Goal: Use online tool/utility: Utilize a website feature to perform a specific function

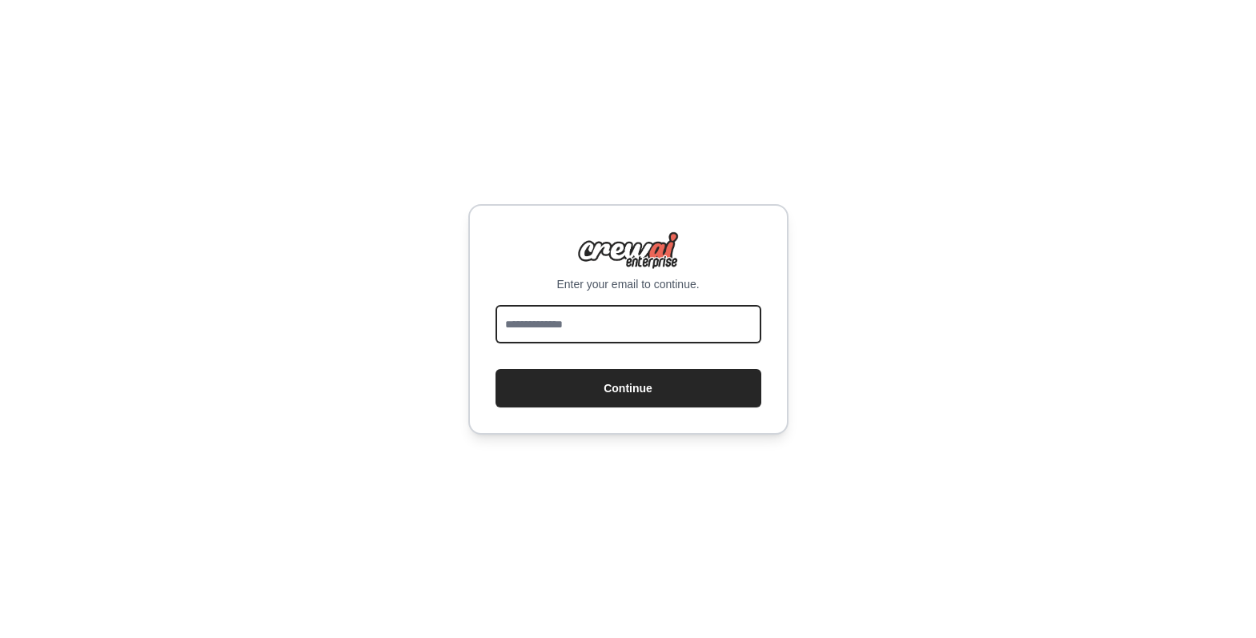
click at [582, 324] on input "email" at bounding box center [629, 324] width 266 height 38
type input "**********"
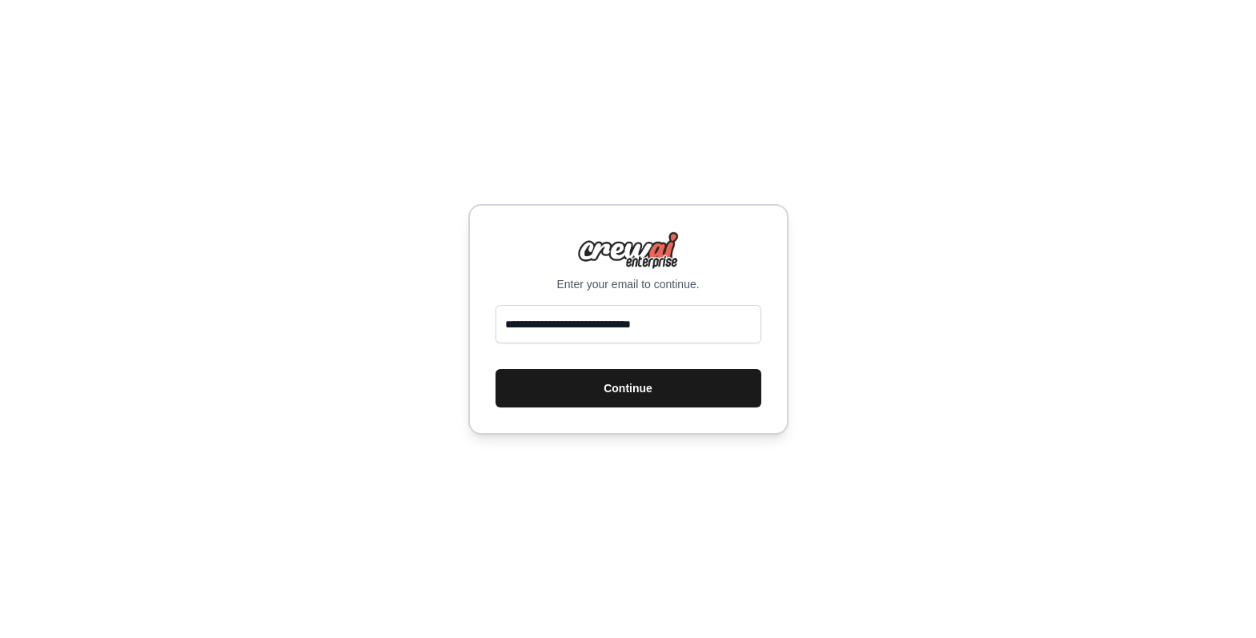
click at [616, 385] on button "Continue" at bounding box center [629, 388] width 266 height 38
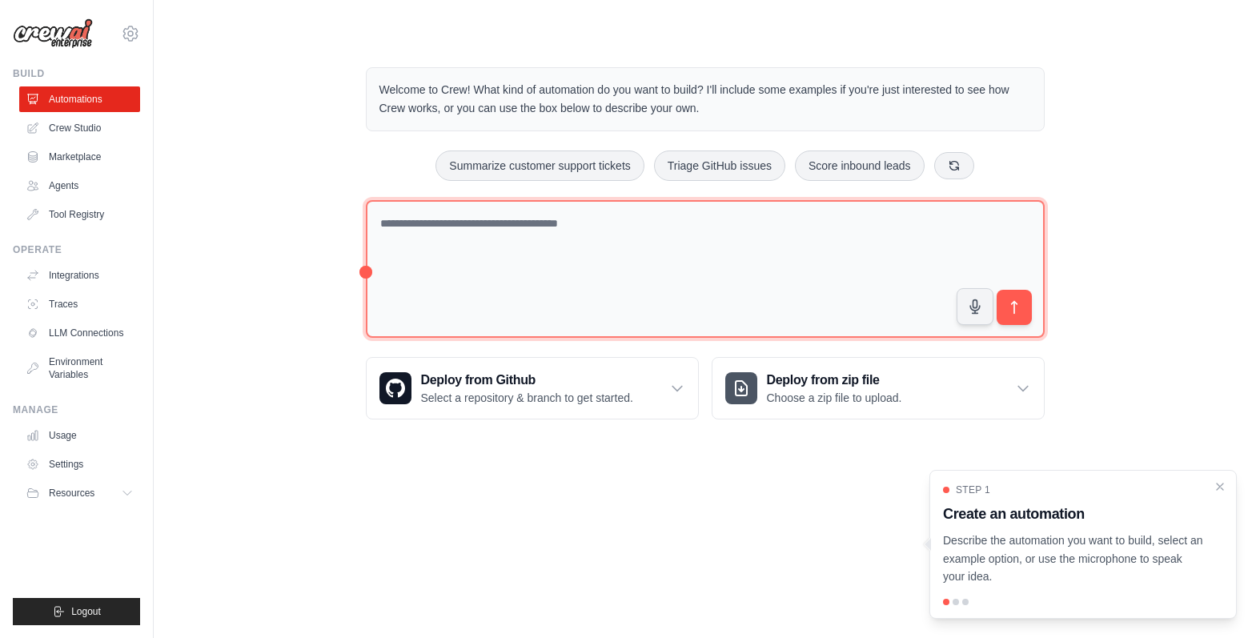
click at [736, 255] on textarea at bounding box center [705, 269] width 679 height 139
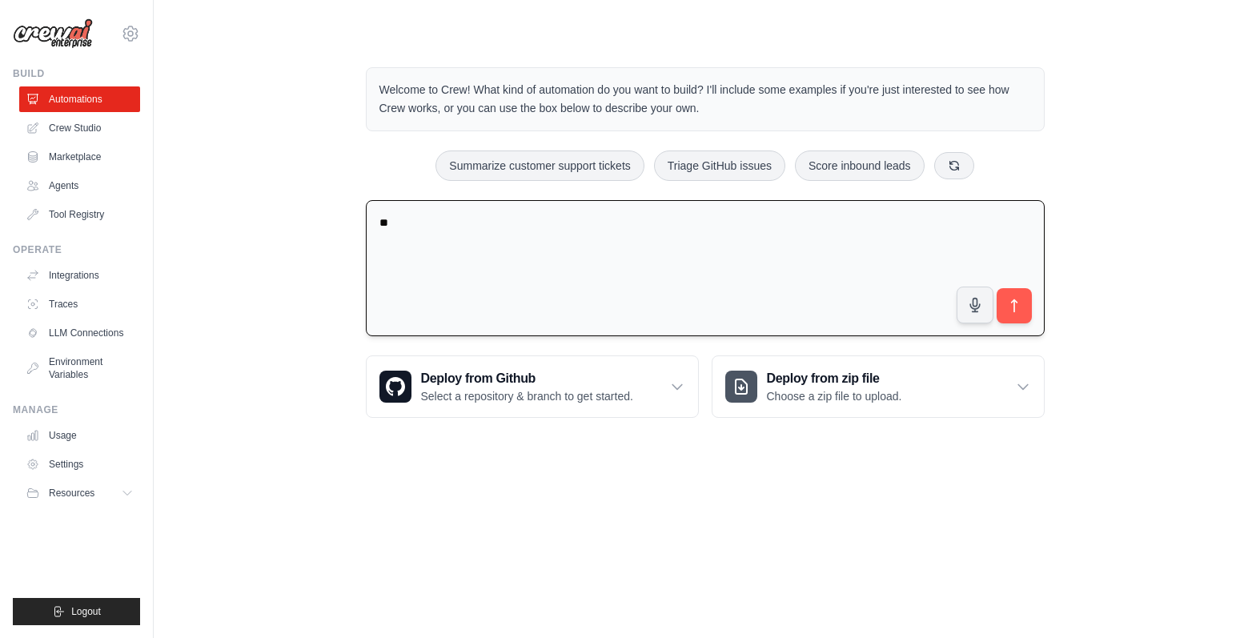
type textarea "*"
type textarea "**********"
click at [1025, 306] on button "submit" at bounding box center [1013, 305] width 37 height 37
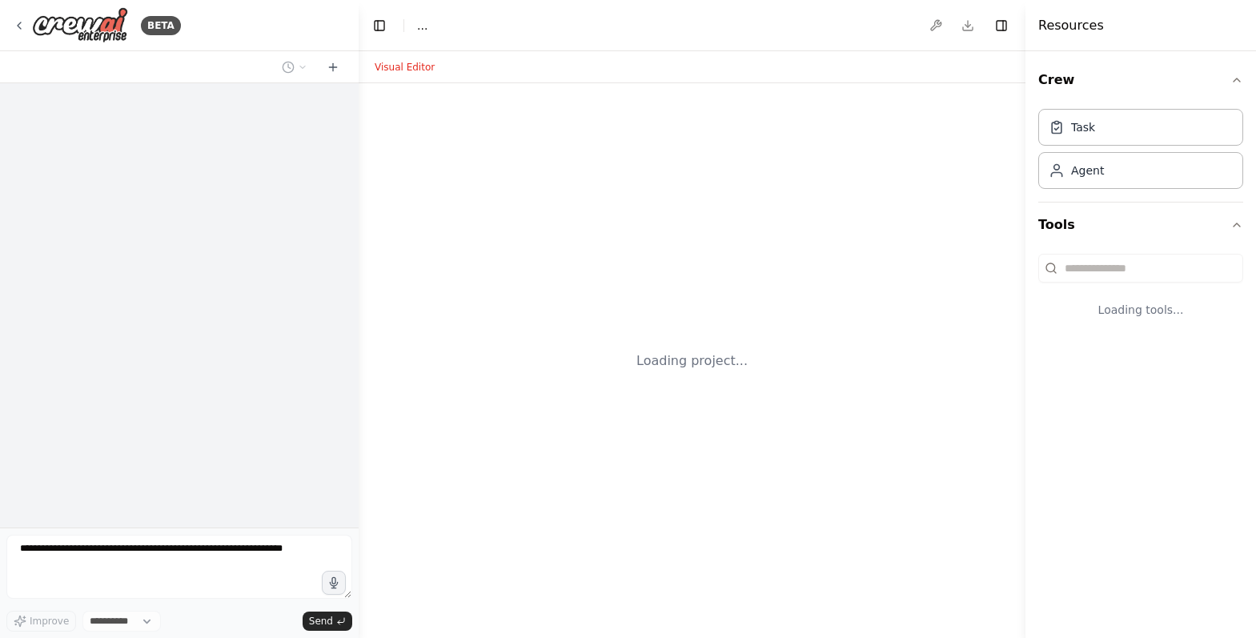
select select "****"
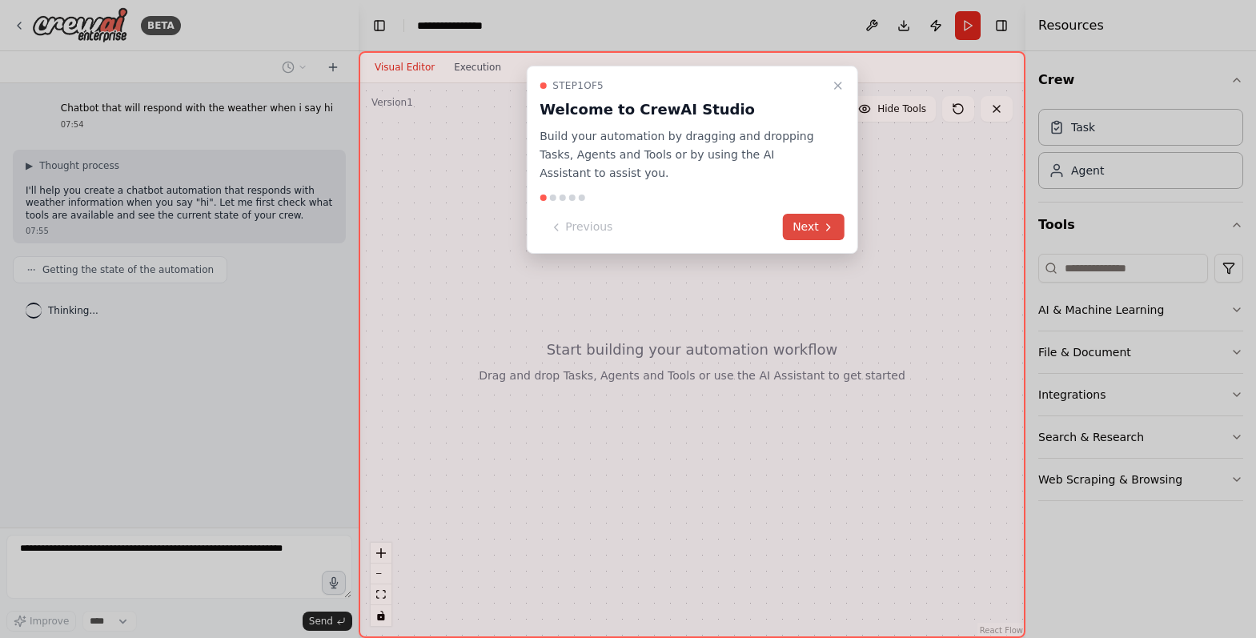
click at [825, 222] on icon at bounding box center [828, 227] width 13 height 13
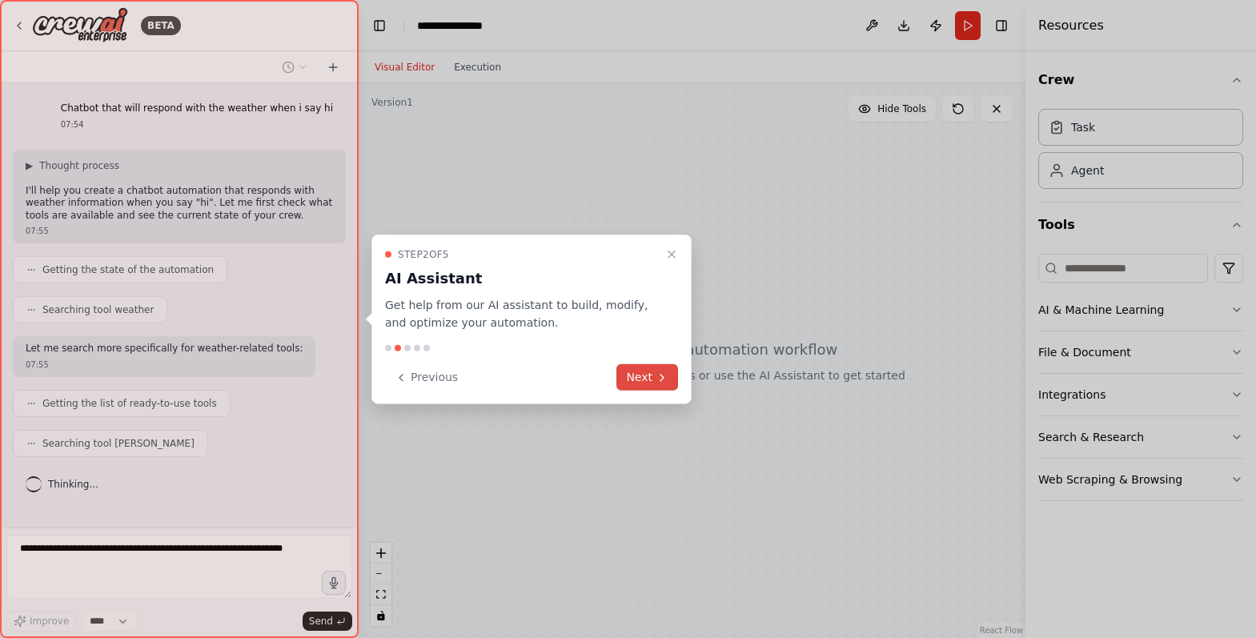
click at [655, 378] on button "Next" at bounding box center [648, 377] width 62 height 26
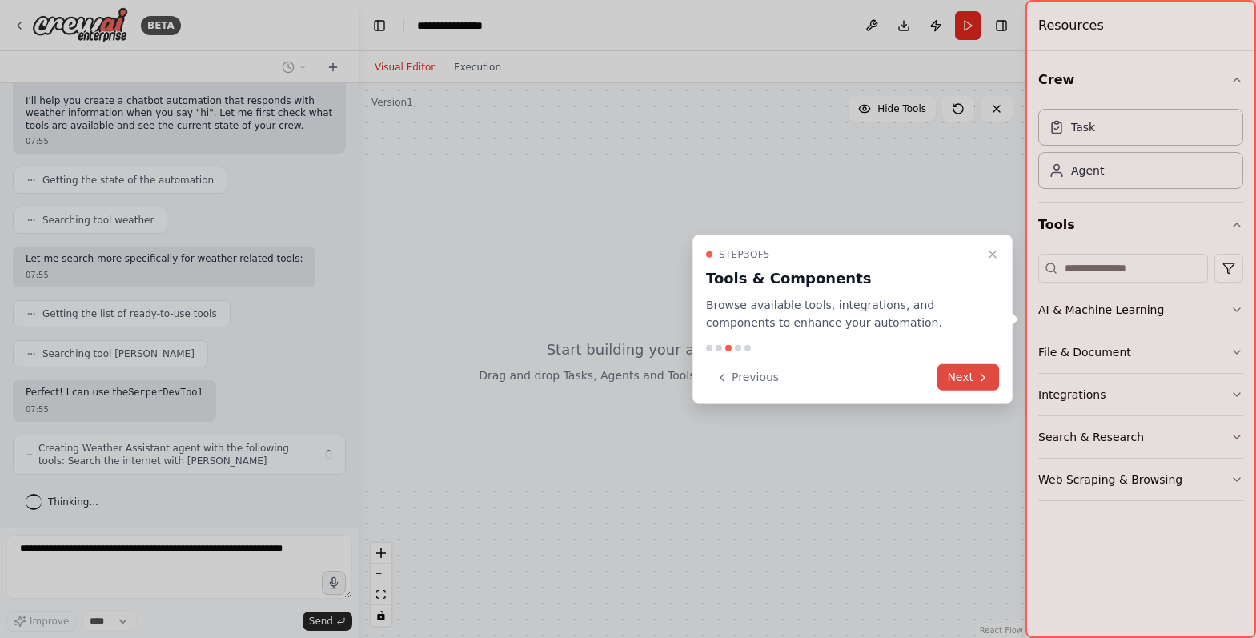
click at [970, 381] on button "Next" at bounding box center [969, 377] width 62 height 26
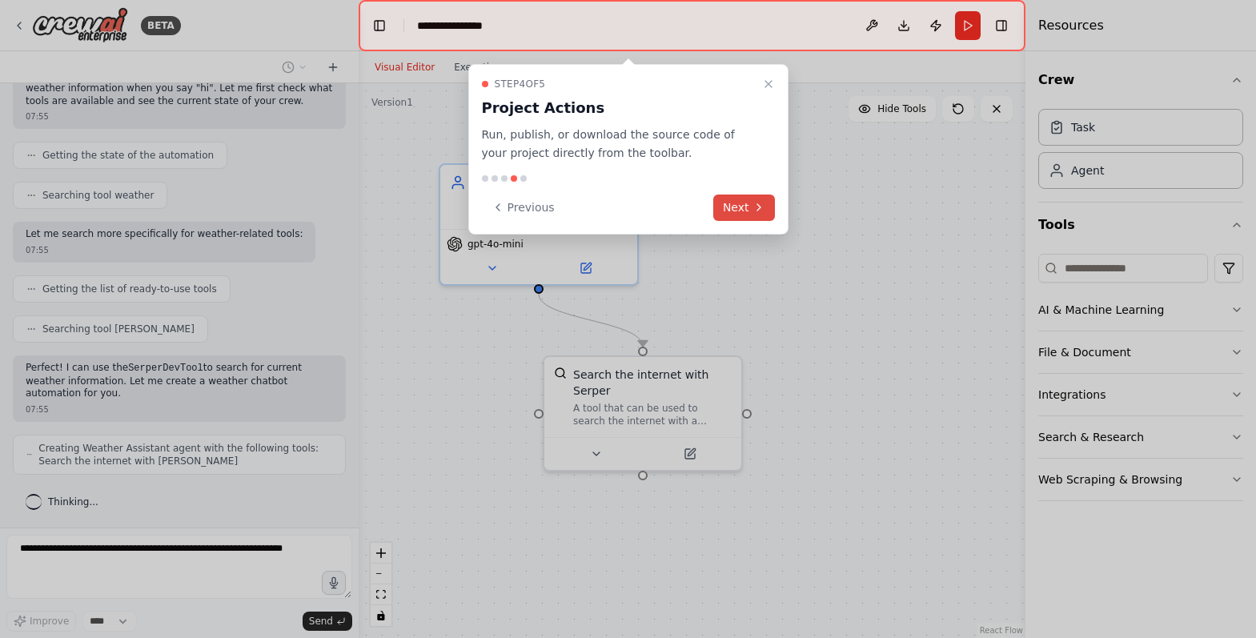
scroll to position [155, 0]
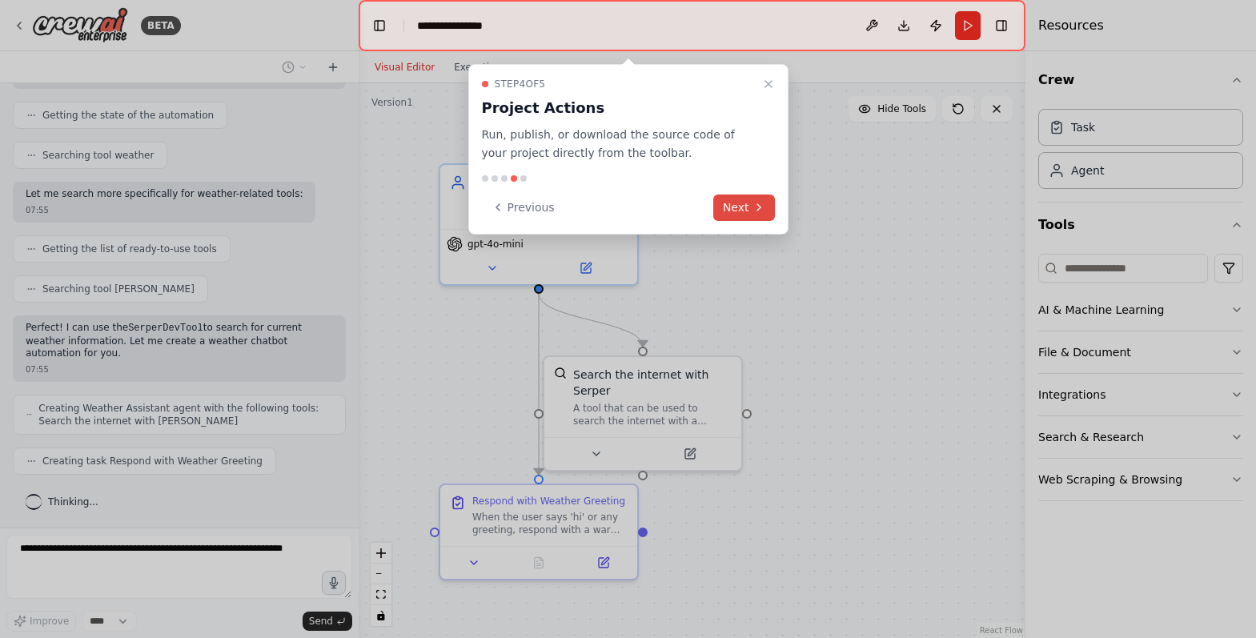
click at [749, 206] on button "Next" at bounding box center [745, 208] width 62 height 26
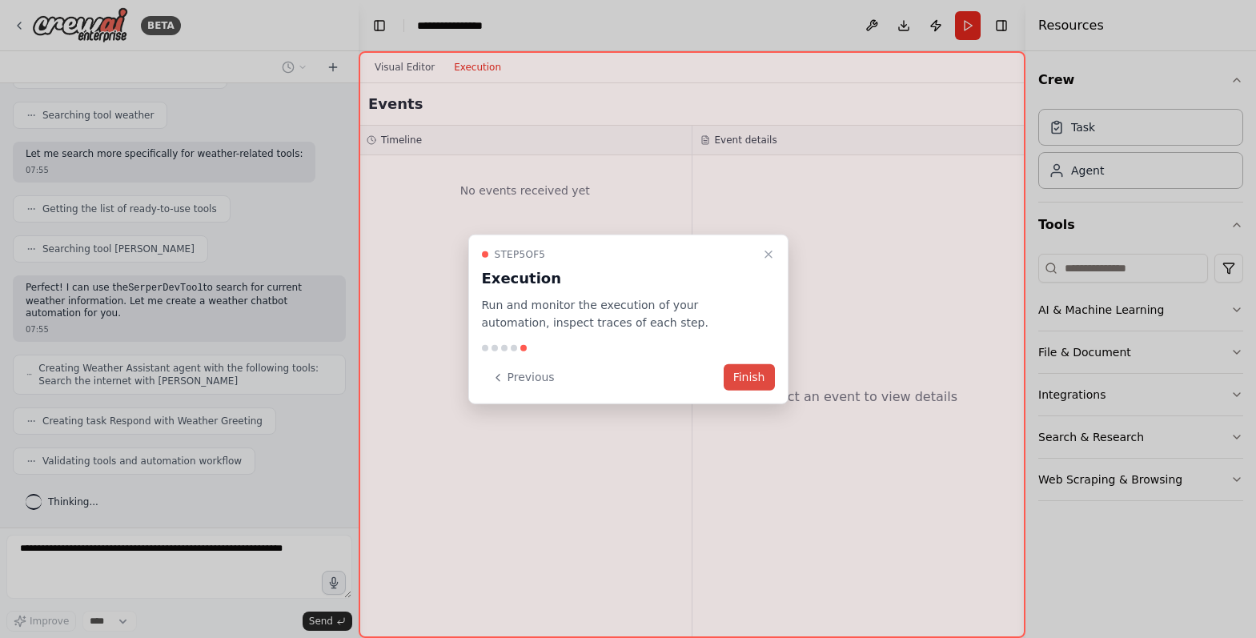
scroll to position [235, 0]
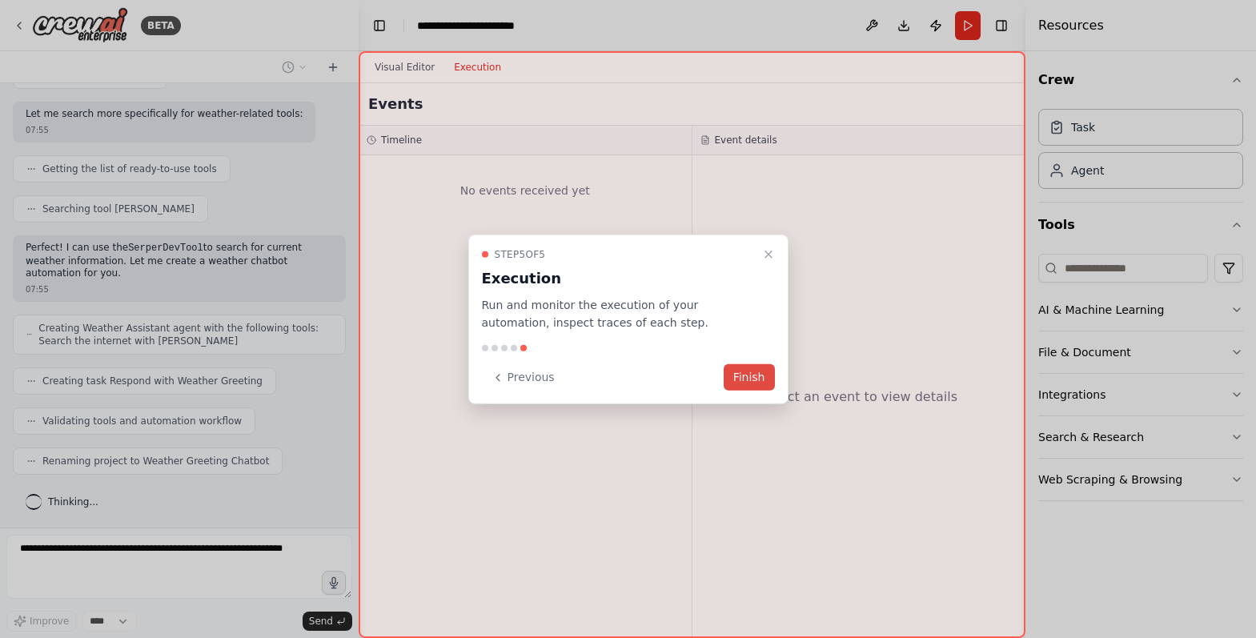
click at [755, 378] on button "Finish" at bounding box center [749, 377] width 51 height 26
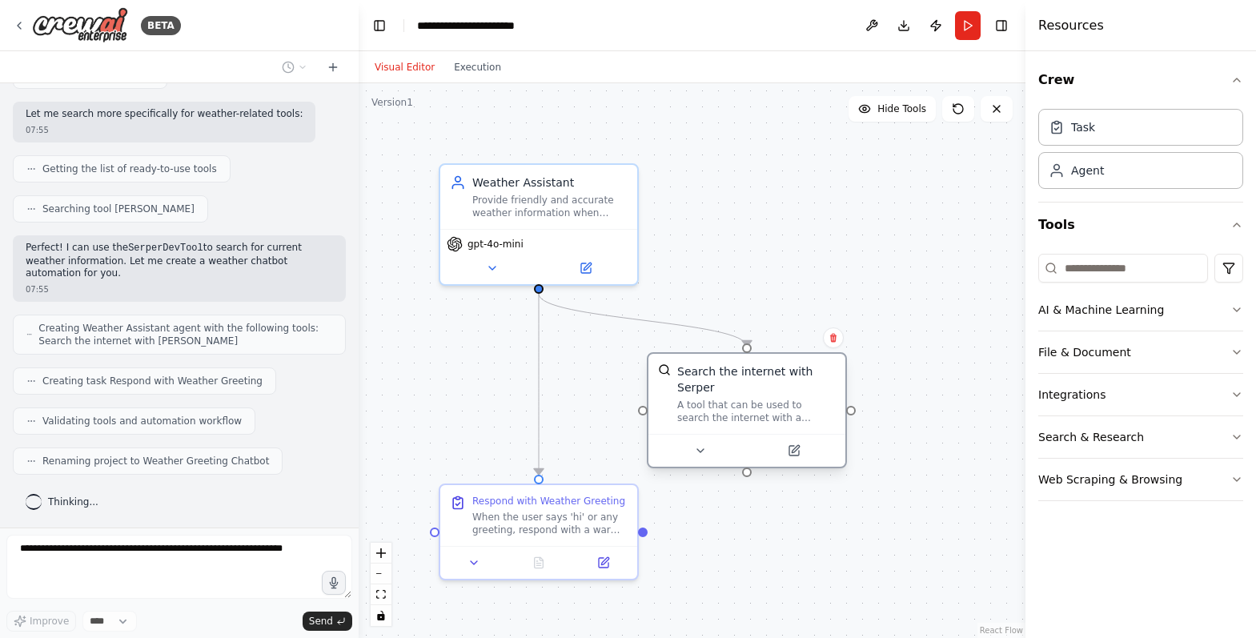
drag, startPoint x: 692, startPoint y: 408, endPoint x: 790, endPoint y: 408, distance: 98.5
click at [790, 408] on div "A tool that can be used to search the internet with a search_query. Supports di…" at bounding box center [756, 412] width 159 height 26
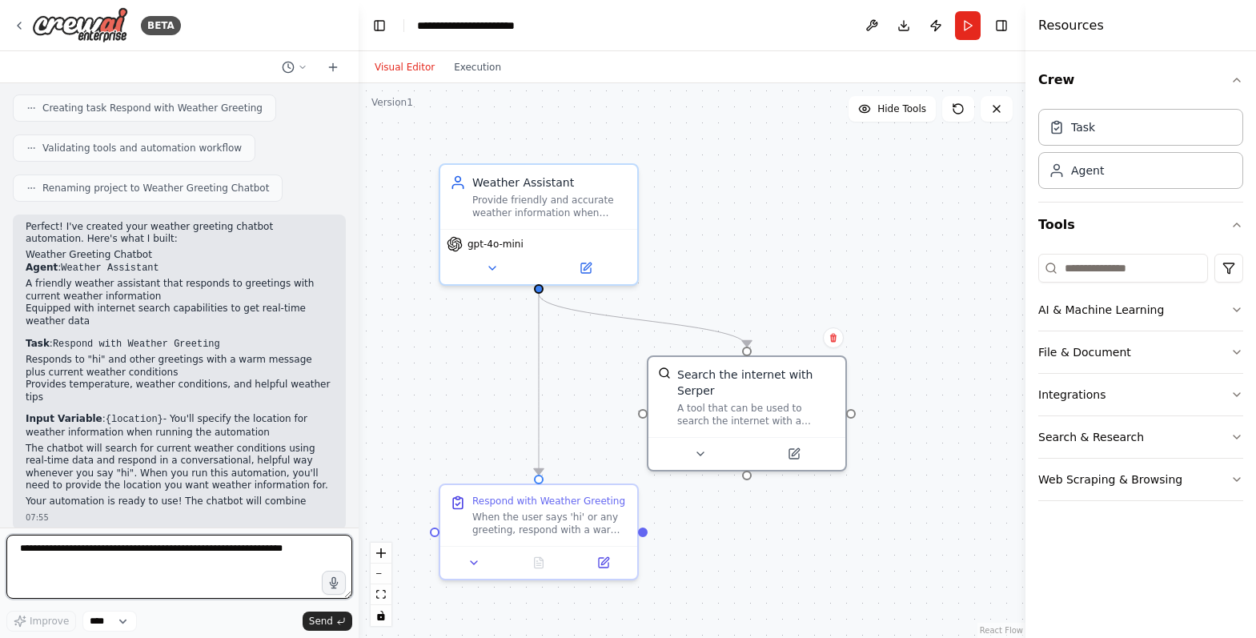
scroll to position [520, 0]
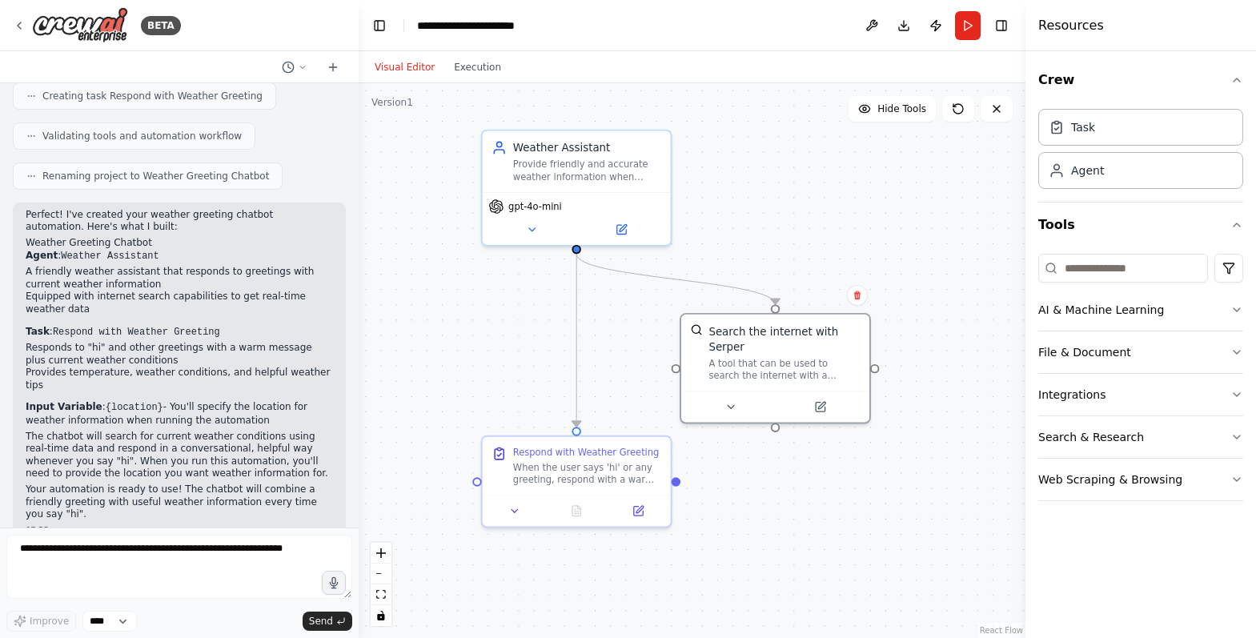
drag, startPoint x: 924, startPoint y: 372, endPoint x: 949, endPoint y: 323, distance: 55.5
click at [949, 323] on div ".deletable-edge-delete-btn { width: 20px; height: 20px; border: 0px solid #ffff…" at bounding box center [692, 360] width 667 height 555
click at [473, 66] on button "Execution" at bounding box center [477, 67] width 66 height 19
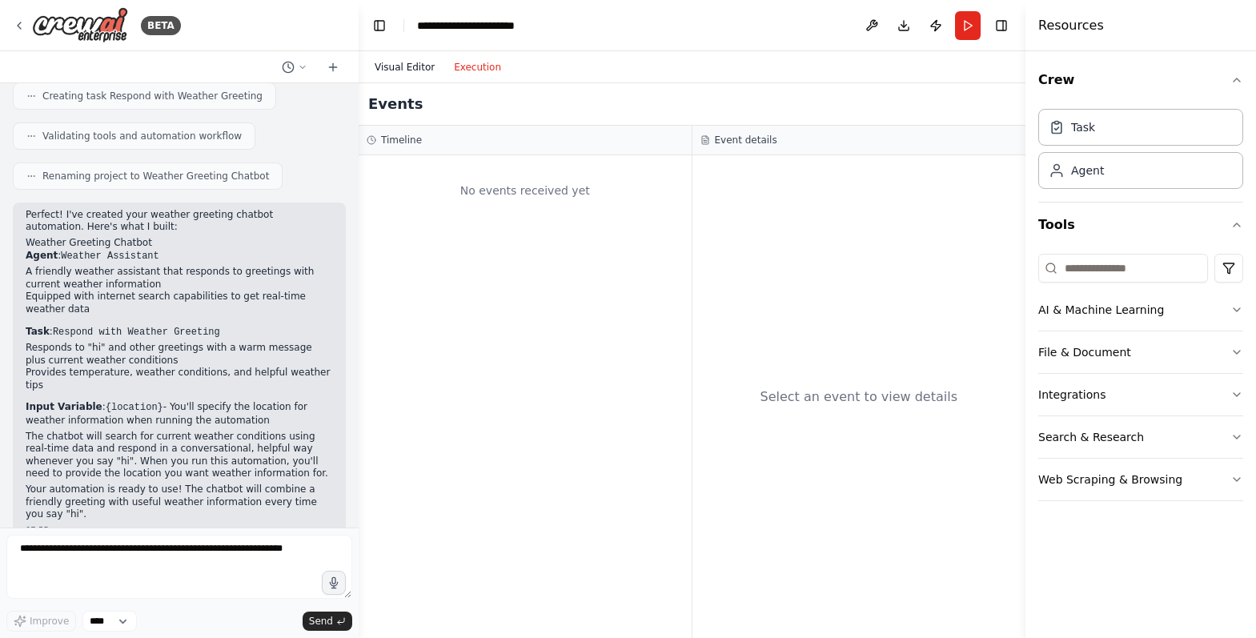
click at [401, 67] on button "Visual Editor" at bounding box center [404, 67] width 79 height 19
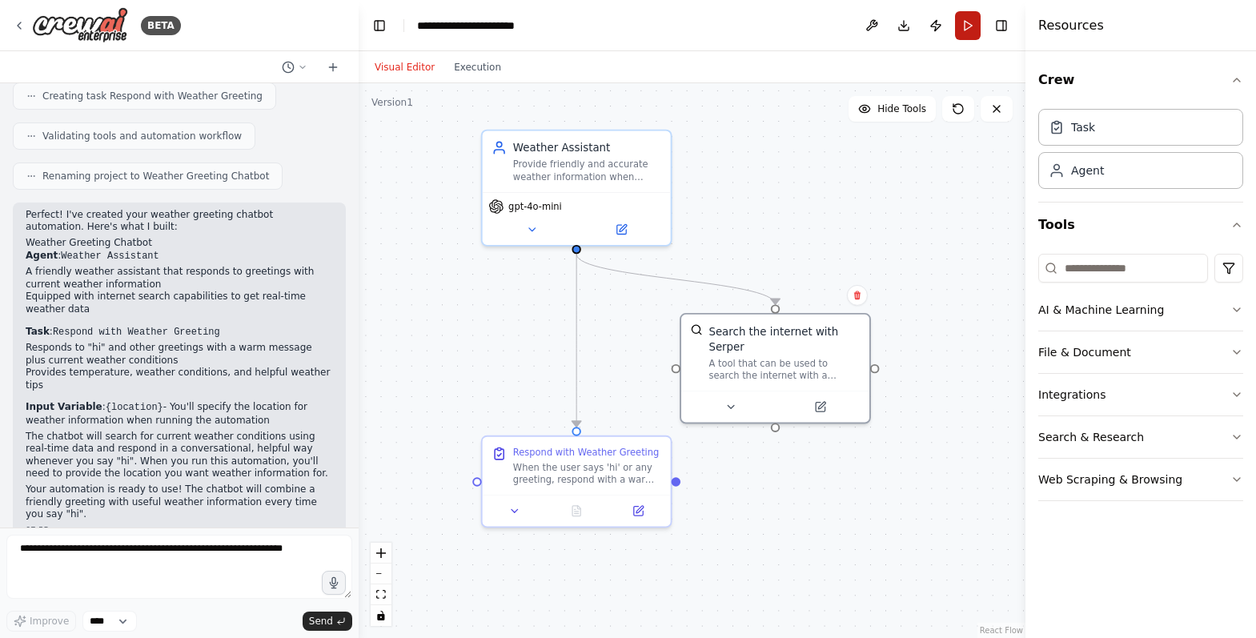
click at [966, 21] on button "Run" at bounding box center [968, 25] width 26 height 29
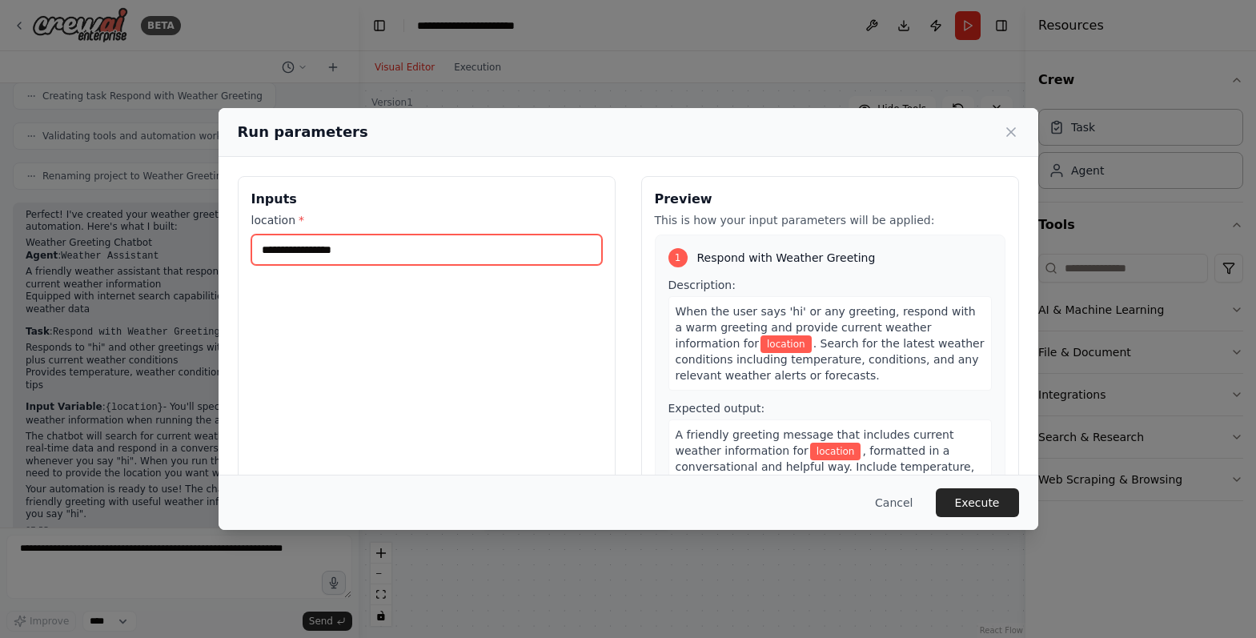
click at [374, 262] on input "location *" at bounding box center [426, 250] width 351 height 30
click at [376, 258] on input "location *" at bounding box center [426, 250] width 351 height 30
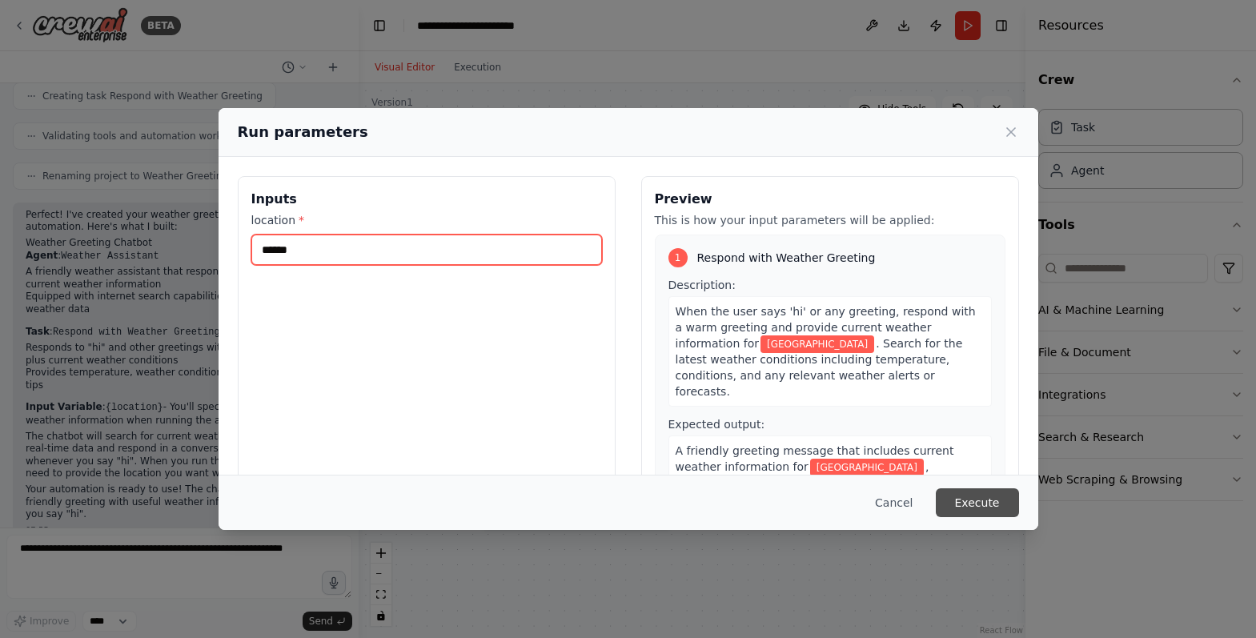
type input "******"
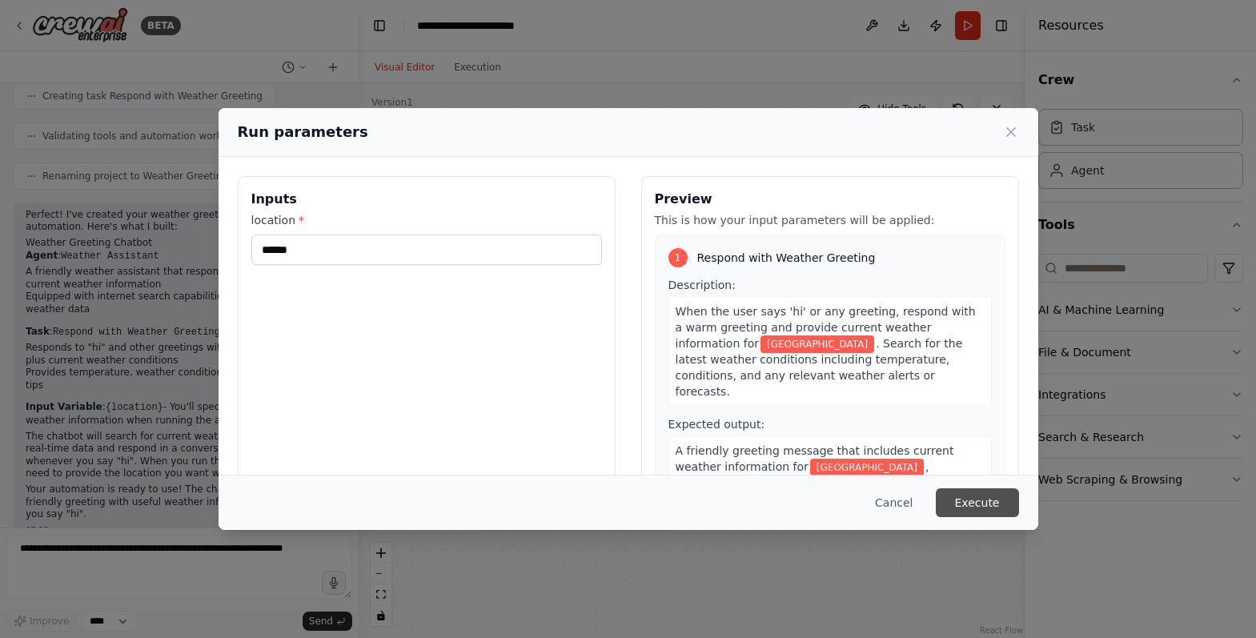
click at [963, 505] on button "Execute" at bounding box center [977, 502] width 83 height 29
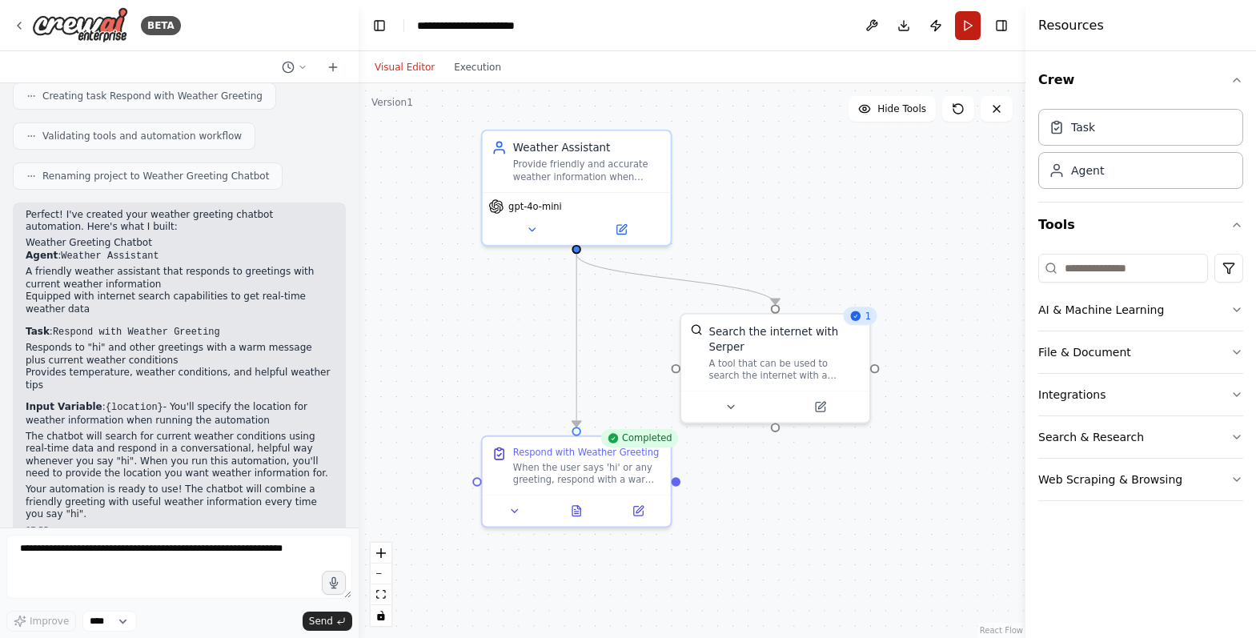
click at [970, 30] on button "Run" at bounding box center [968, 25] width 26 height 29
click at [896, 211] on div ".deletable-edge-delete-btn { width: 20px; height: 20px; border: 0px solid #ffff…" at bounding box center [692, 360] width 667 height 555
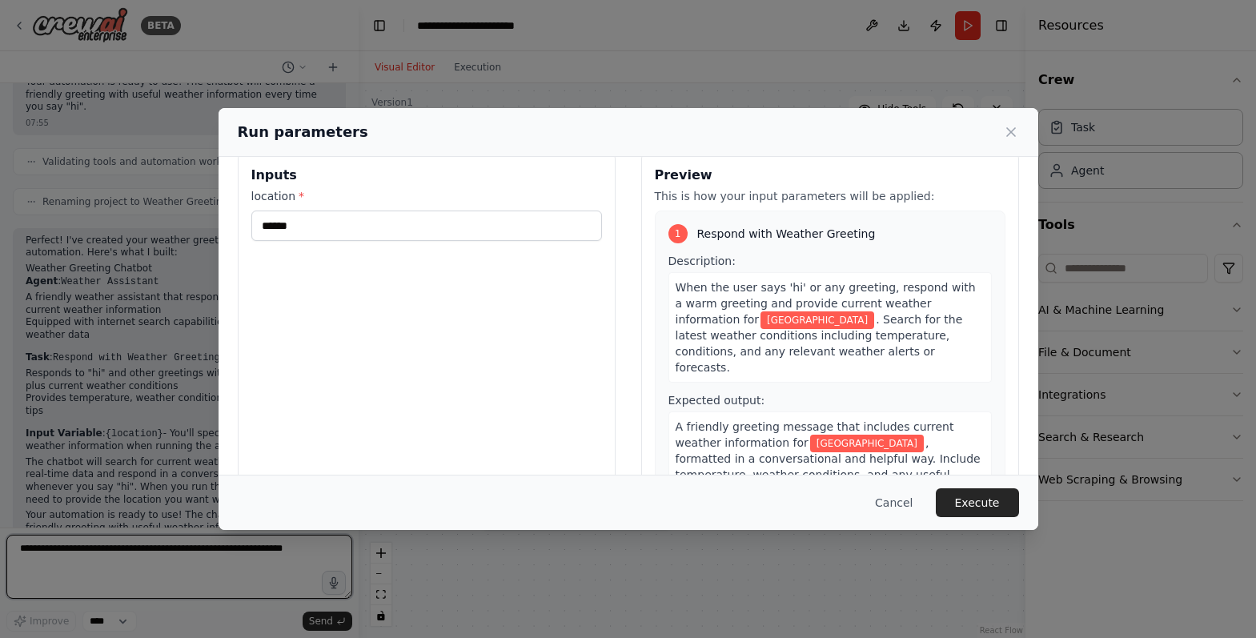
scroll to position [0, 0]
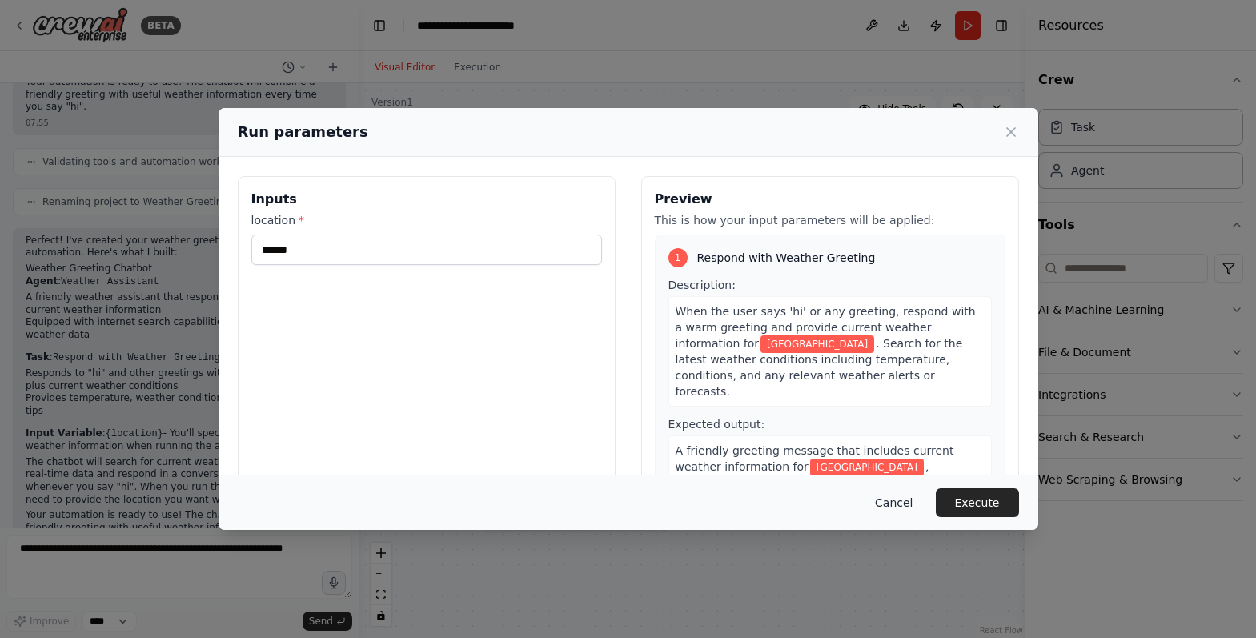
click at [897, 497] on button "Cancel" at bounding box center [893, 502] width 63 height 29
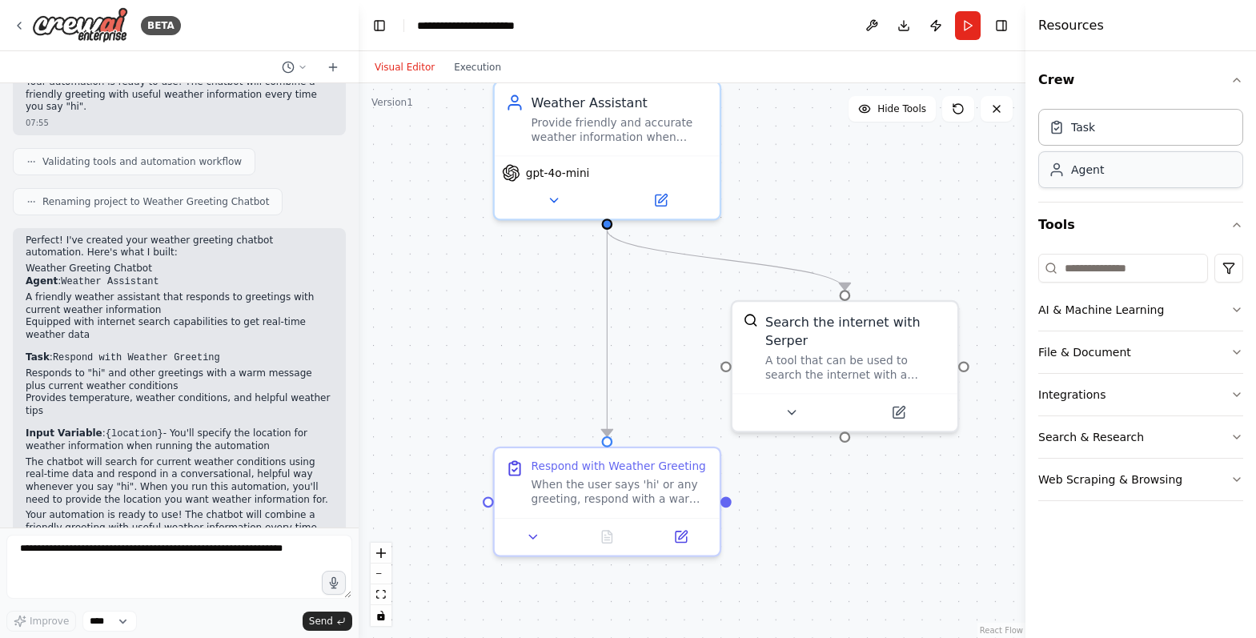
click at [1139, 179] on div "Agent" at bounding box center [1141, 169] width 205 height 37
click at [1088, 172] on div "Agent" at bounding box center [1087, 170] width 33 height 16
click at [1140, 140] on div "Task" at bounding box center [1141, 126] width 205 height 37
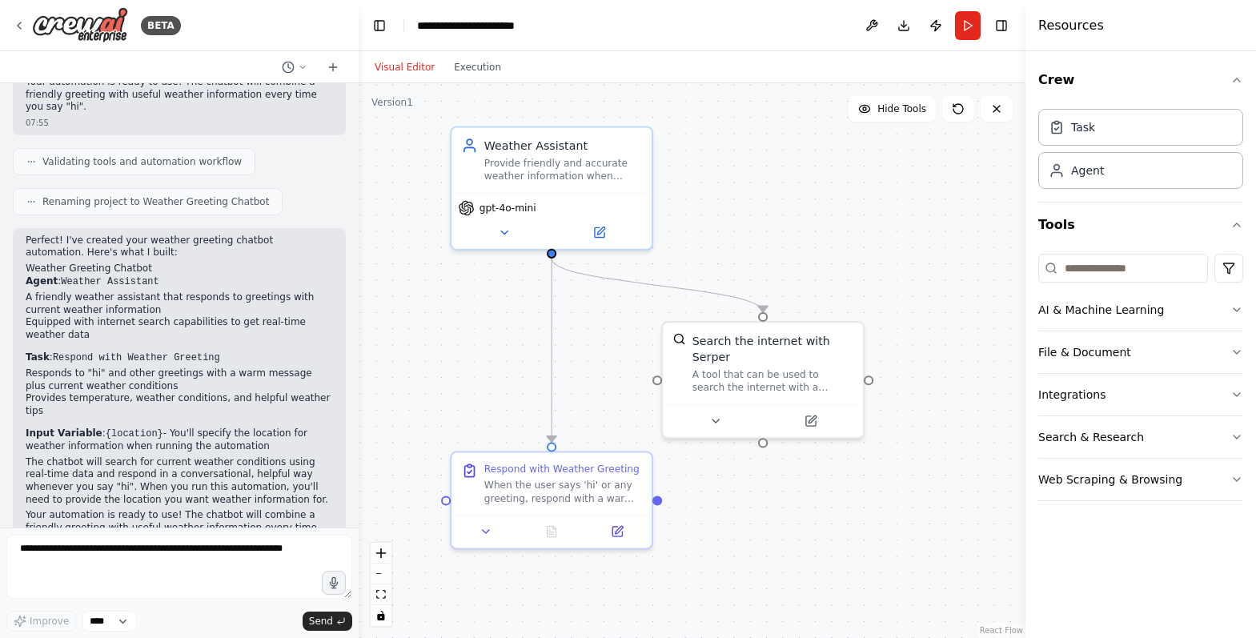
drag, startPoint x: 859, startPoint y: 198, endPoint x: 794, endPoint y: 214, distance: 67.6
click at [794, 214] on div ".deletable-edge-delete-btn { width: 20px; height: 20px; border: 0px solid #ffff…" at bounding box center [692, 360] width 667 height 555
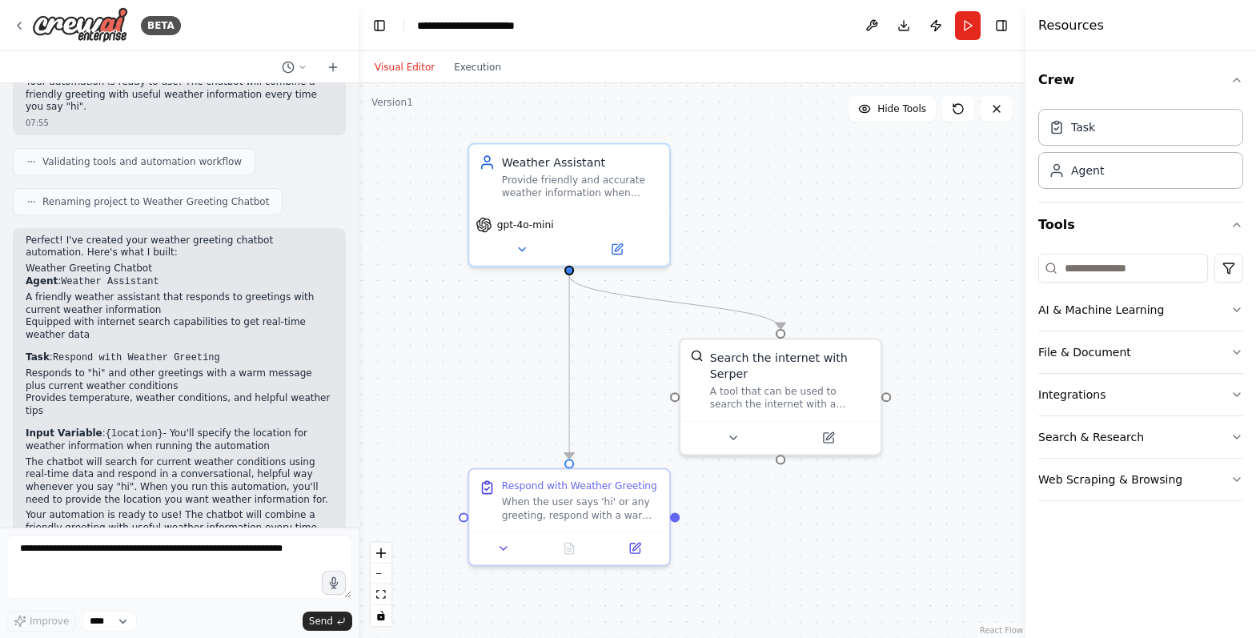
click at [484, 76] on div "Visual Editor Execution" at bounding box center [438, 67] width 146 height 32
click at [482, 69] on button "Execution" at bounding box center [477, 67] width 66 height 19
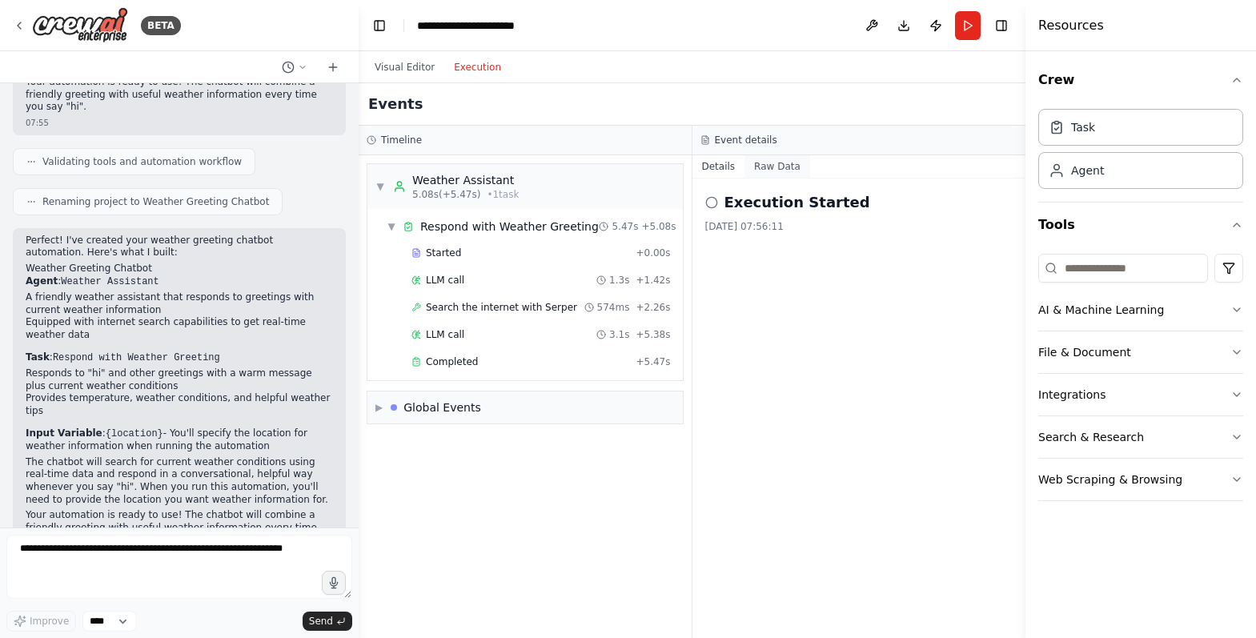
click at [782, 161] on button "Raw Data" at bounding box center [778, 166] width 66 height 22
